Goal: Information Seeking & Learning: Learn about a topic

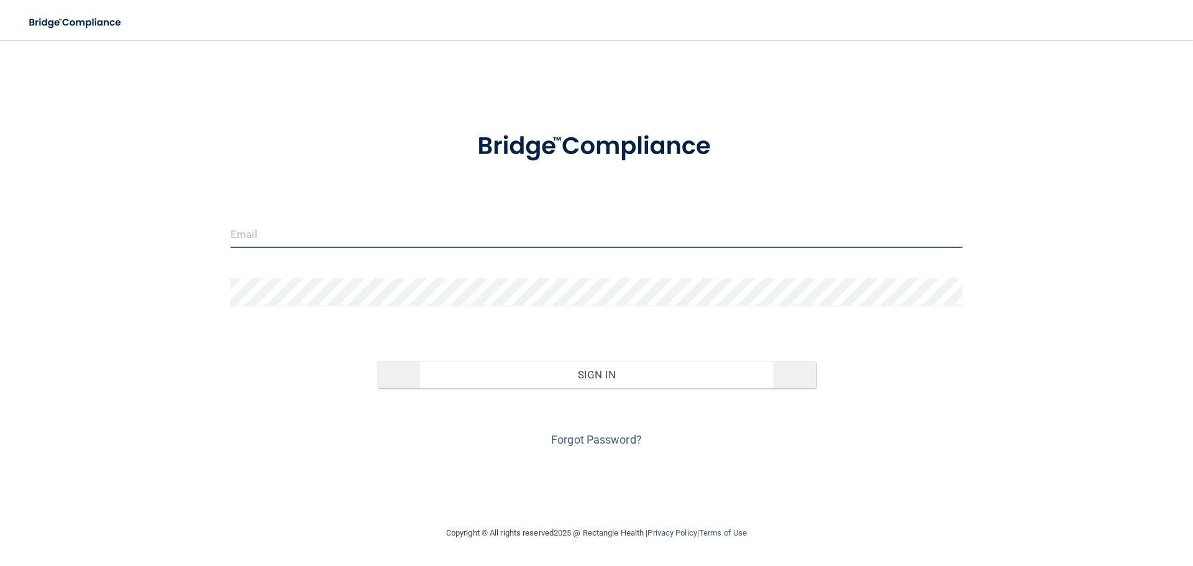
type input "[EMAIL_ADDRESS][DOMAIN_NAME]"
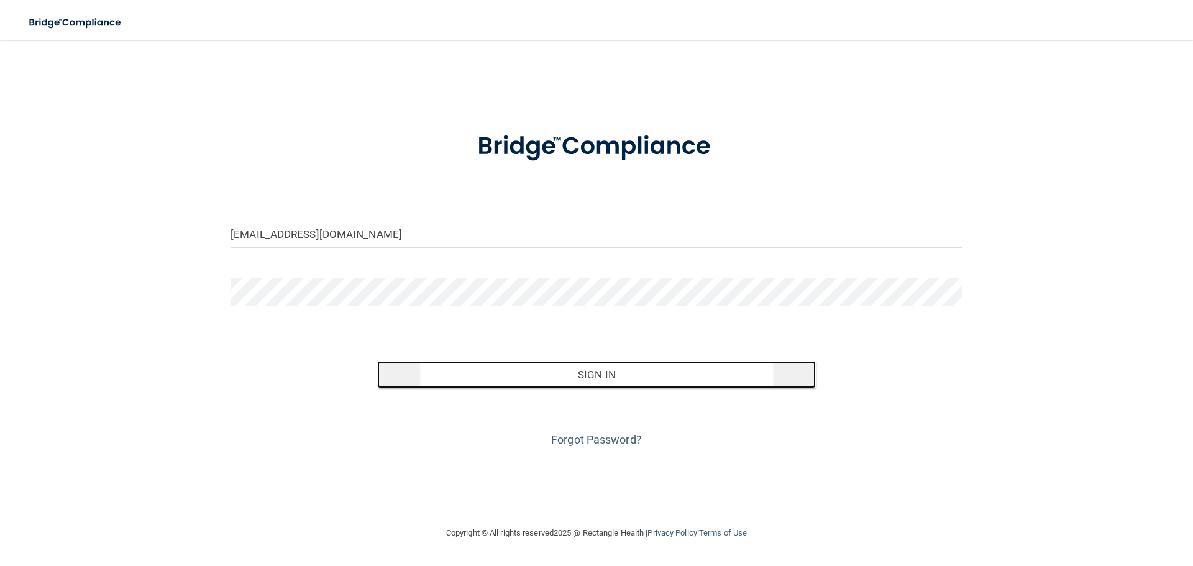
click at [592, 382] on button "Sign In" at bounding box center [596, 374] width 439 height 27
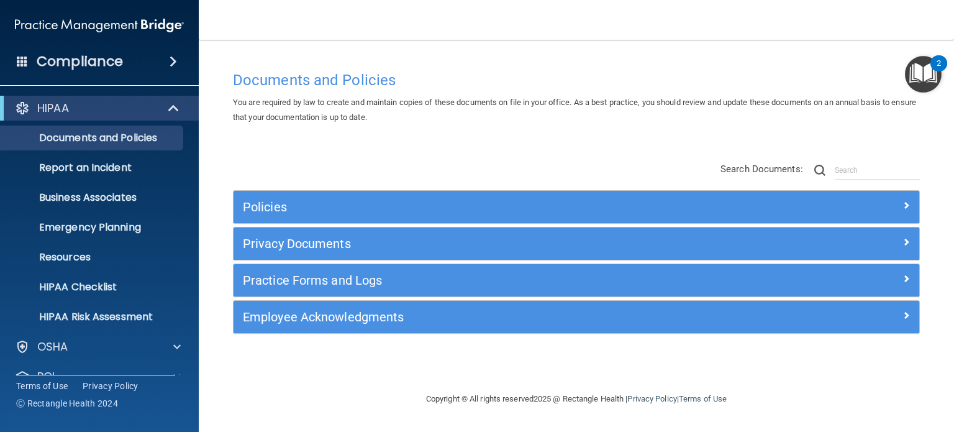
click at [176, 64] on span at bounding box center [173, 61] width 7 height 15
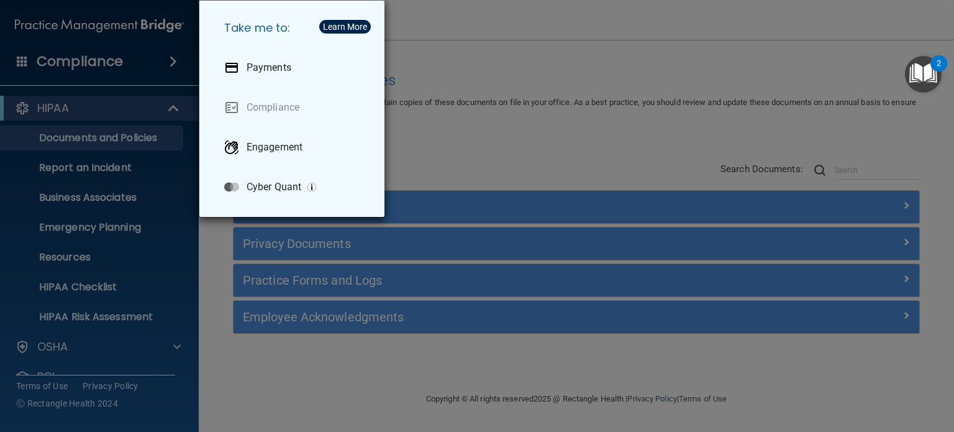
click at [444, 66] on div "Take me to: Payments Compliance Engagement Cyber Quant" at bounding box center [477, 216] width 954 height 432
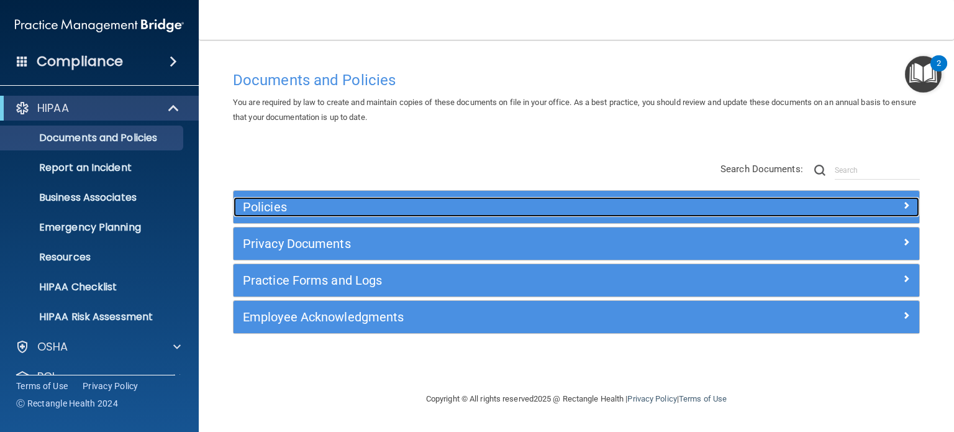
click at [276, 207] on h5 "Policies" at bounding box center [491, 207] width 496 height 14
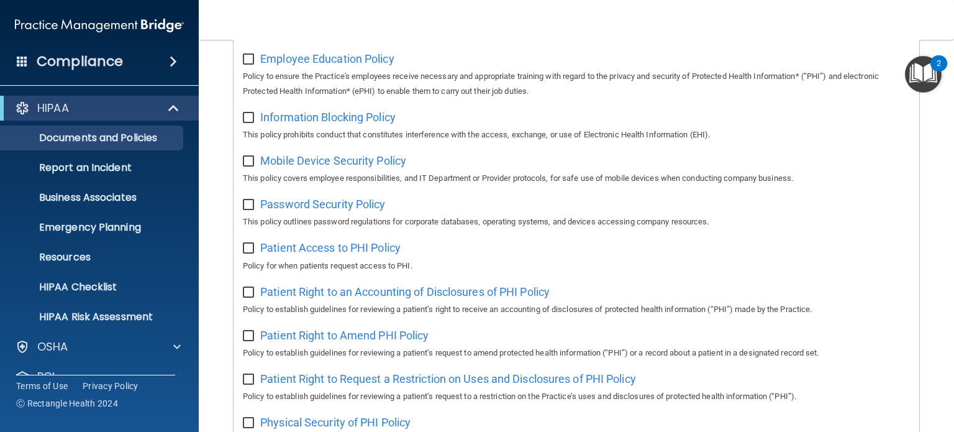
scroll to position [559, 0]
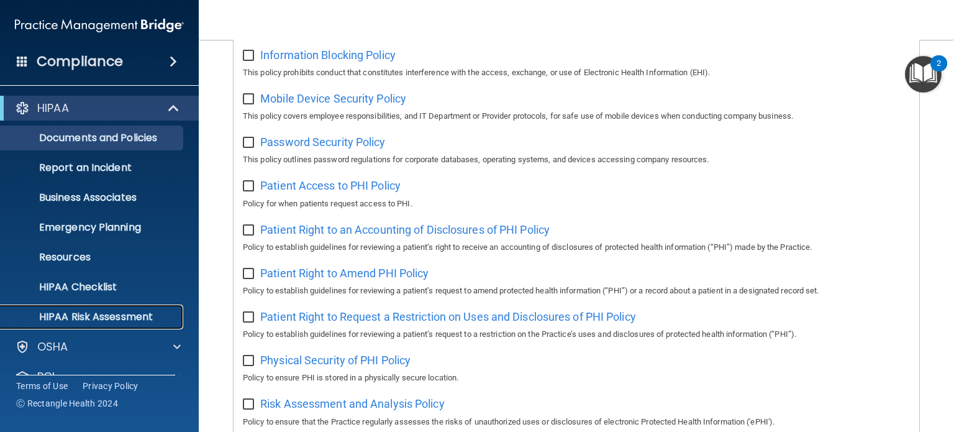
click at [102, 322] on link "HIPAA Risk Assessment" at bounding box center [86, 316] width 196 height 25
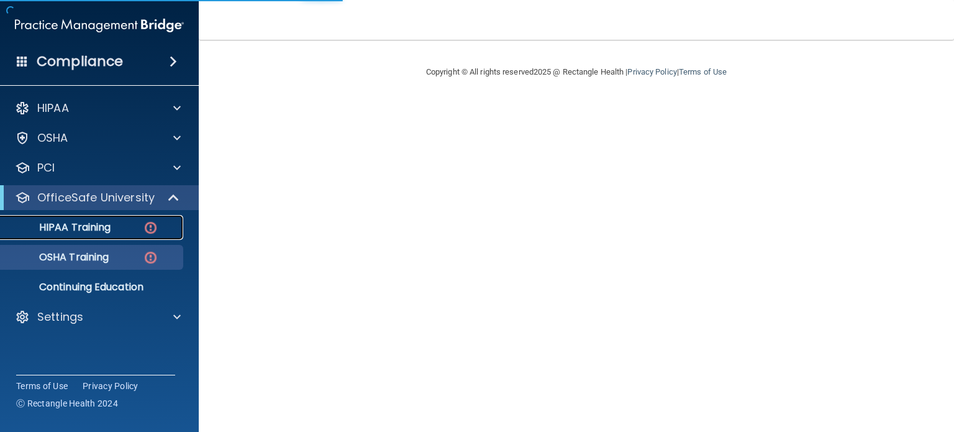
click at [118, 225] on div "HIPAA Training" at bounding box center [93, 227] width 170 height 12
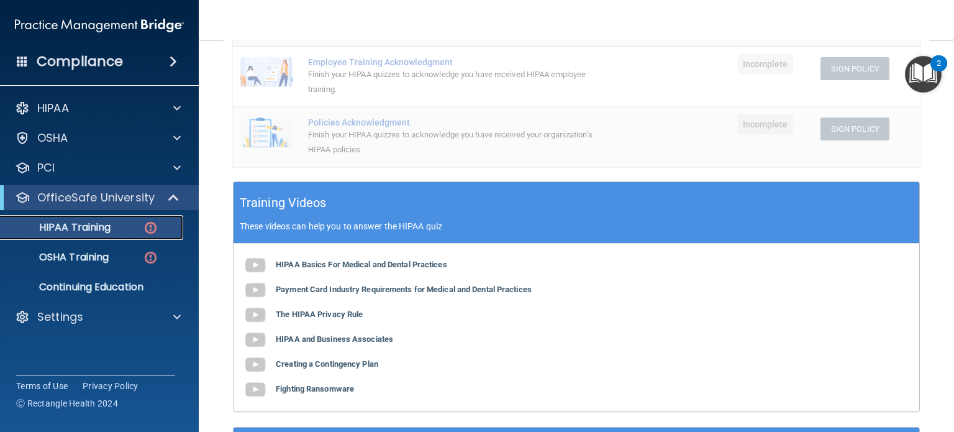
scroll to position [373, 0]
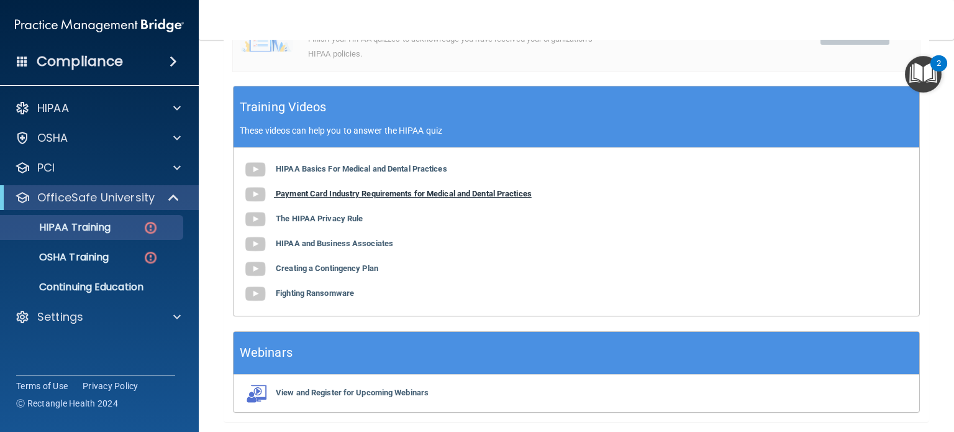
click at [355, 193] on b "Payment Card Industry Requirements for Medical and Dental Practices" at bounding box center [404, 193] width 256 height 9
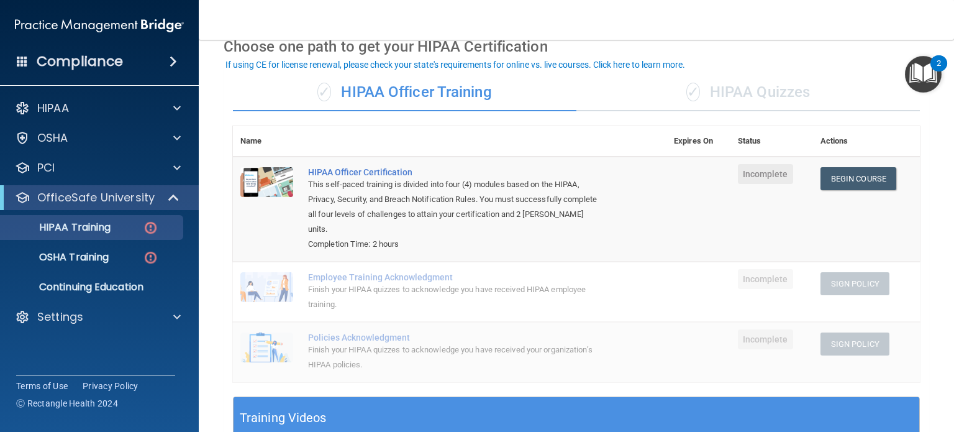
click at [719, 84] on div "✓ HIPAA Quizzes" at bounding box center [748, 92] width 344 height 37
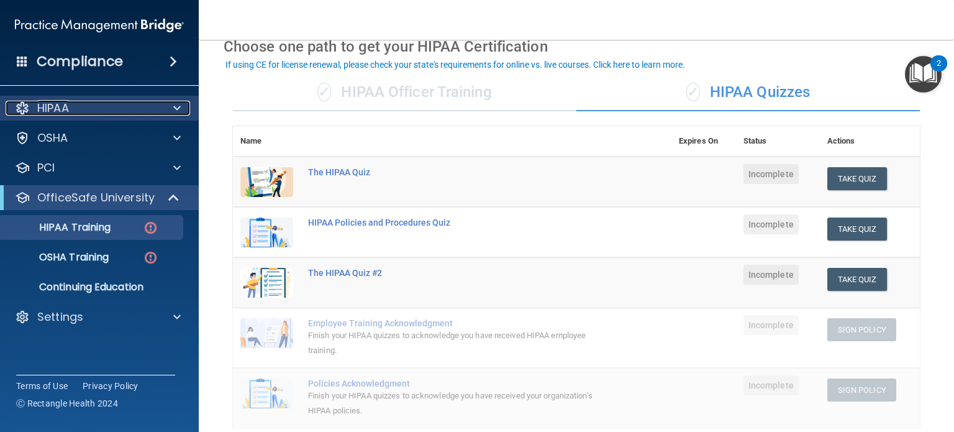
click at [181, 102] on div at bounding box center [175, 108] width 31 height 15
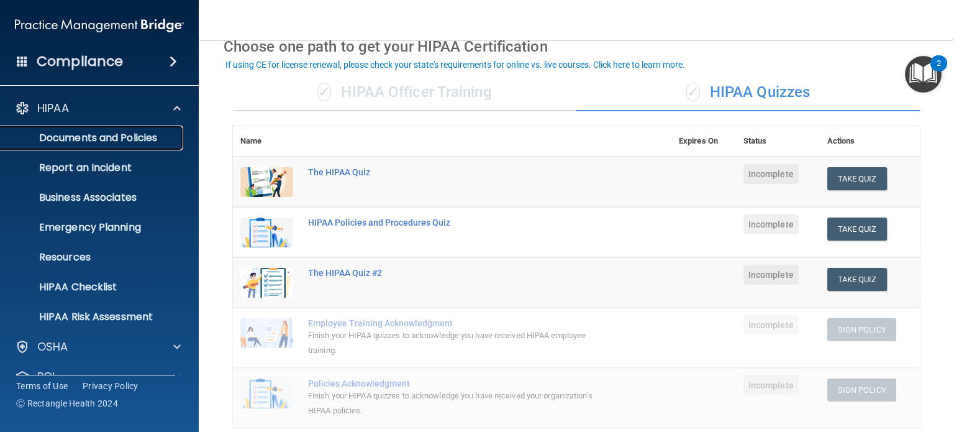
click at [120, 140] on p "Documents and Policies" at bounding box center [93, 138] width 170 height 12
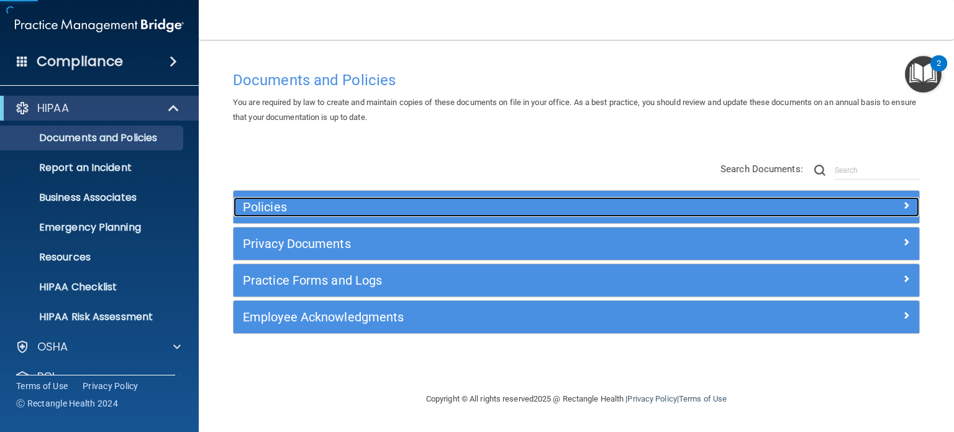
click at [402, 209] on h5 "Policies" at bounding box center [491, 207] width 496 height 14
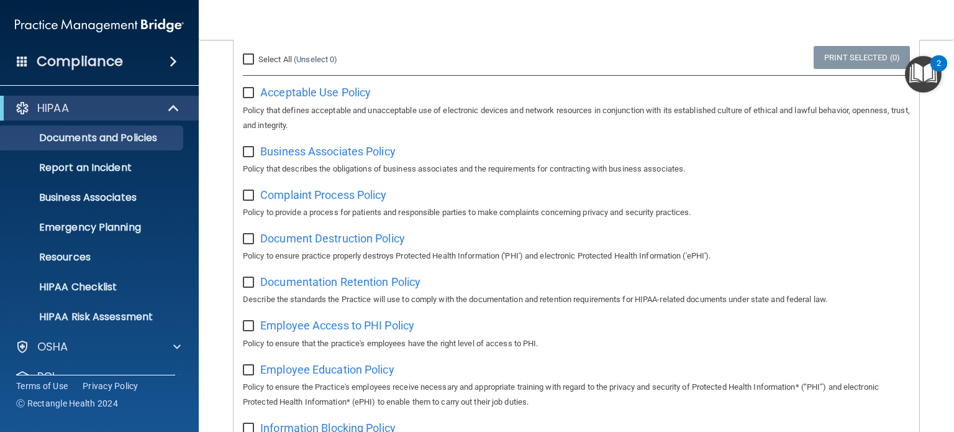
scroll to position [83, 0]
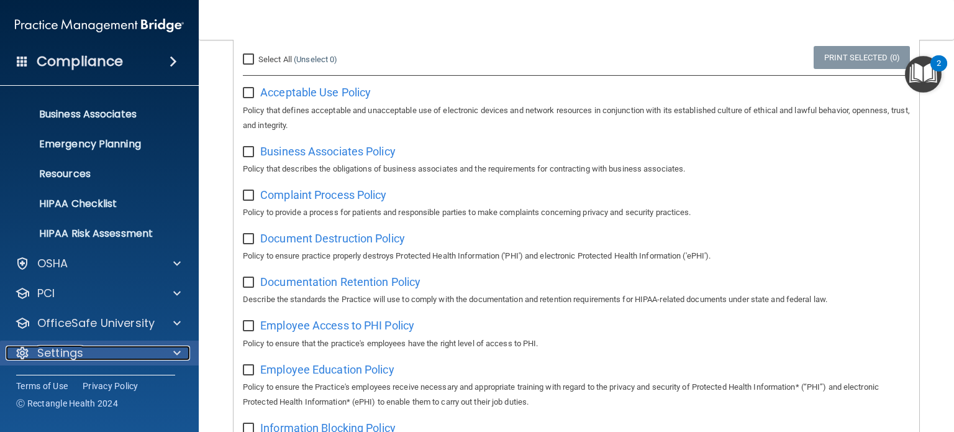
click at [169, 347] on div at bounding box center [175, 352] width 31 height 15
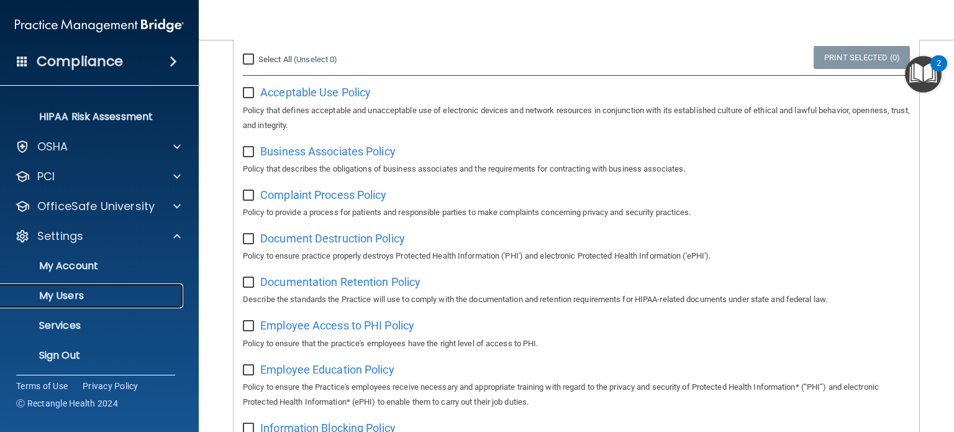
drag, startPoint x: 101, startPoint y: 293, endPoint x: 141, endPoint y: 286, distance: 41.1
click at [101, 293] on p "My Users" at bounding box center [93, 295] width 170 height 12
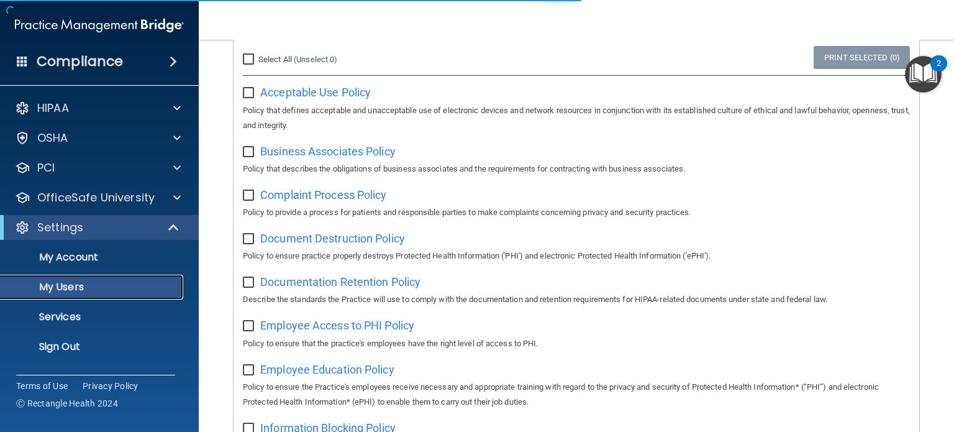
select select "20"
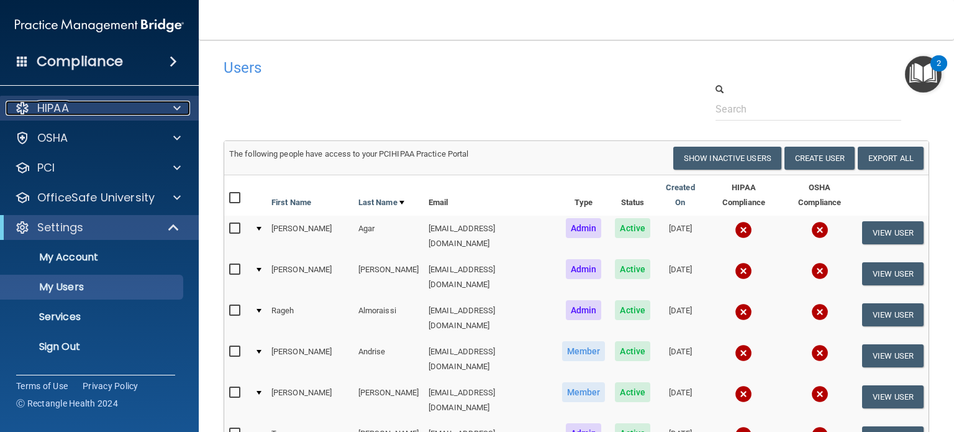
click at [169, 104] on div at bounding box center [175, 108] width 31 height 15
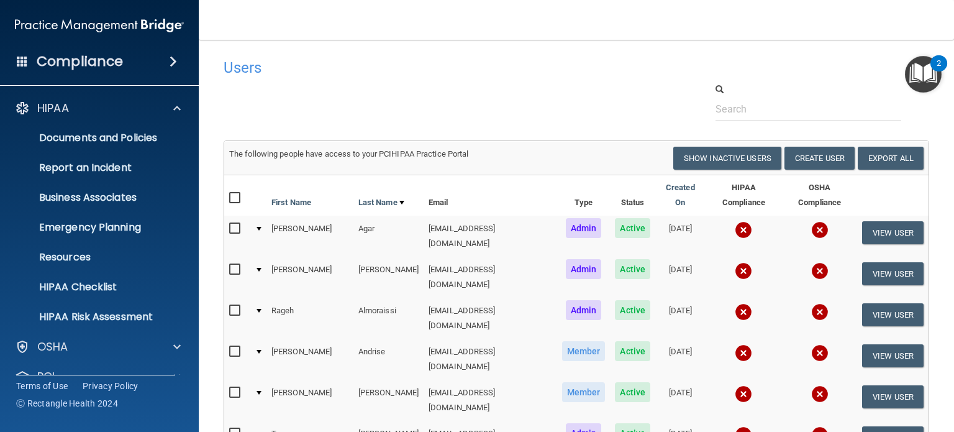
click at [287, 96] on div at bounding box center [576, 102] width 724 height 38
click at [189, 111] on div at bounding box center [175, 108] width 31 height 15
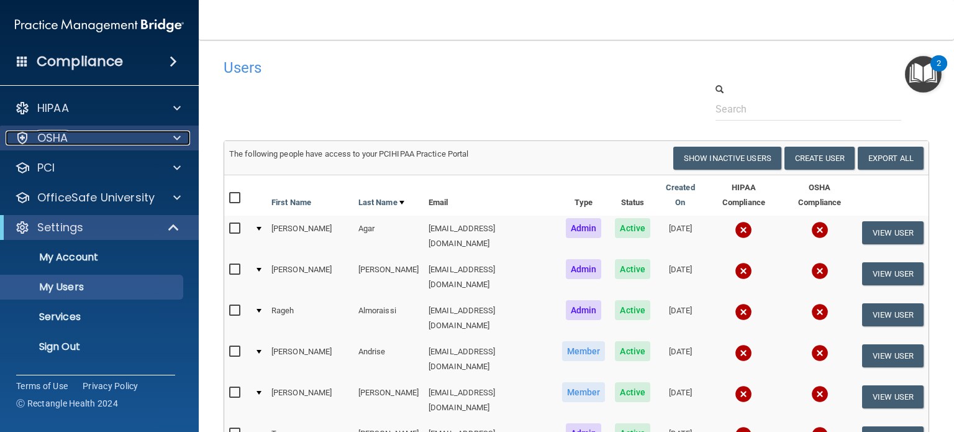
click at [176, 140] on span at bounding box center [176, 137] width 7 height 15
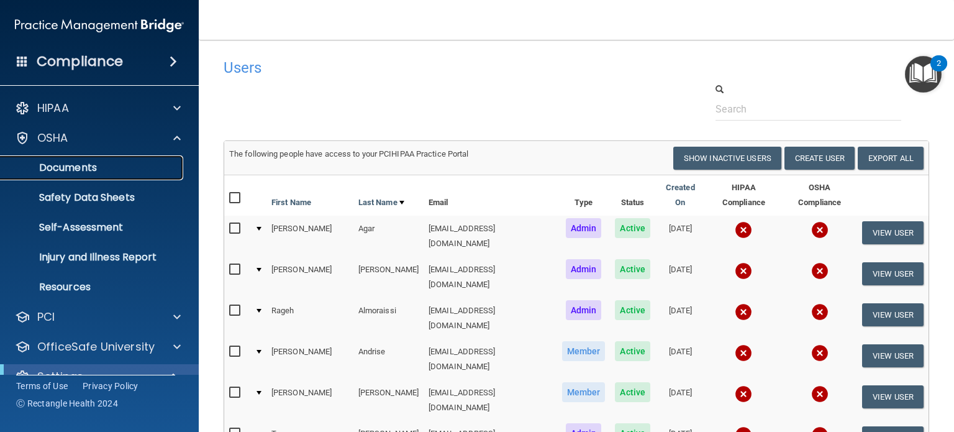
click at [129, 171] on p "Documents" at bounding box center [93, 168] width 170 height 12
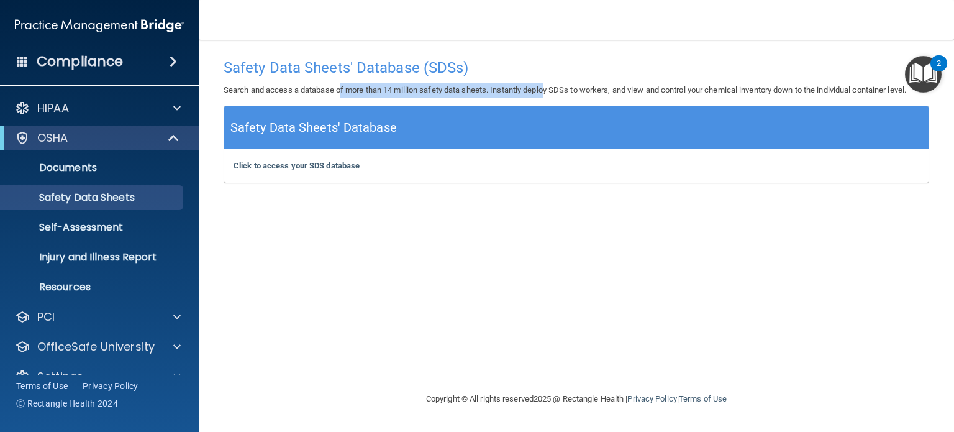
drag, startPoint x: 340, startPoint y: 91, endPoint x: 550, endPoint y: 86, distance: 210.0
click at [550, 86] on p "Search and access a database of more than 14 million safety data sheets. Instan…" at bounding box center [577, 90] width 706 height 15
click at [318, 168] on b "Click to access your SDS database" at bounding box center [297, 165] width 126 height 9
click at [166, 137] on div at bounding box center [174, 137] width 30 height 15
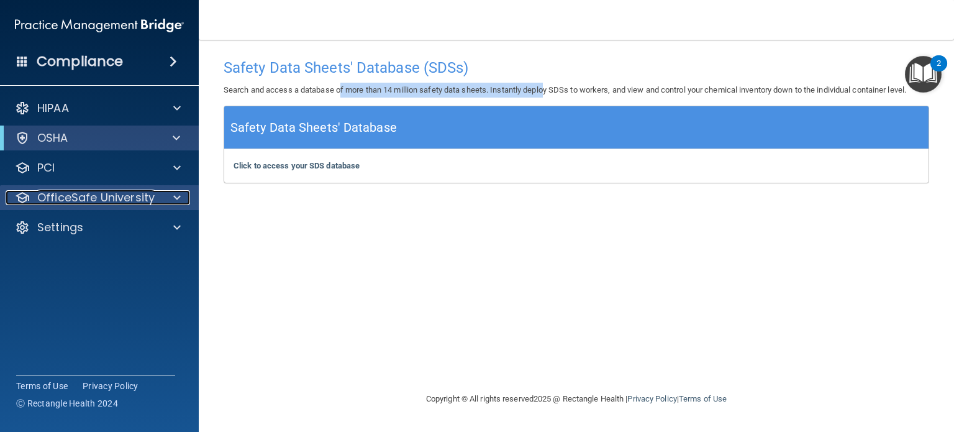
click at [175, 191] on span at bounding box center [176, 197] width 7 height 15
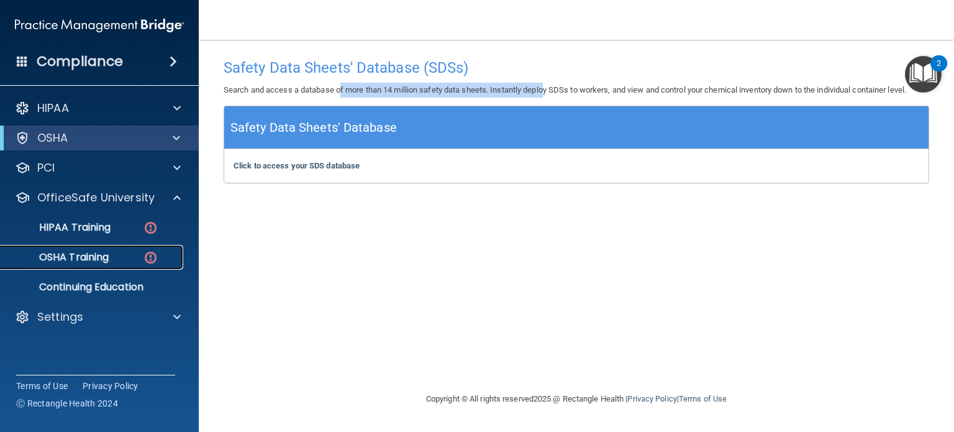
click at [102, 262] on p "OSHA Training" at bounding box center [58, 257] width 101 height 12
